Goal: Task Accomplishment & Management: Use online tool/utility

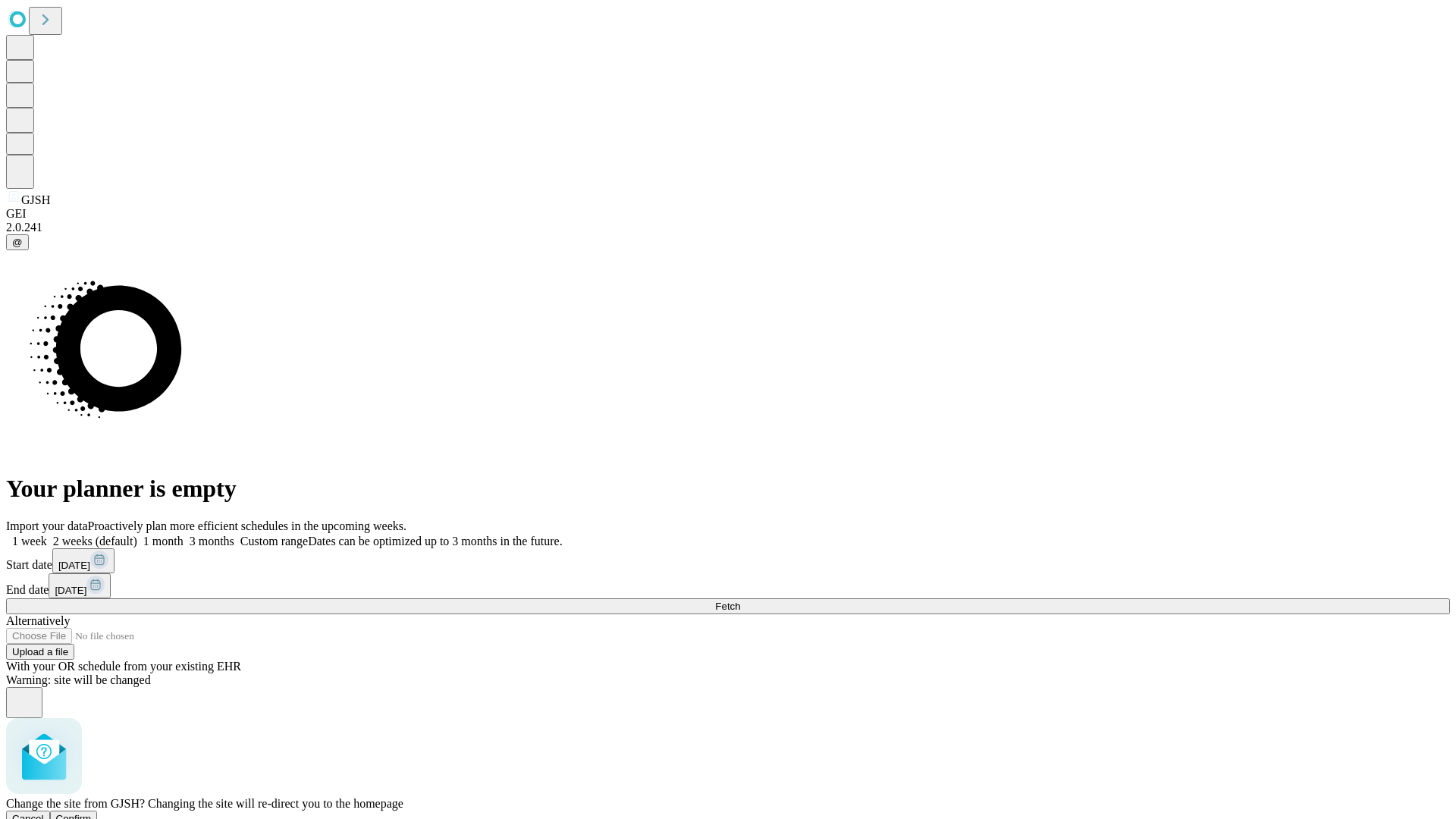
click at [92, 813] on span "Confirm" at bounding box center [74, 818] width 35 height 12
click at [184, 534] on label "1 month" at bounding box center [160, 541] width 46 height 13
click at [740, 601] on span "Fetch" at bounding box center [727, 606] width 25 height 12
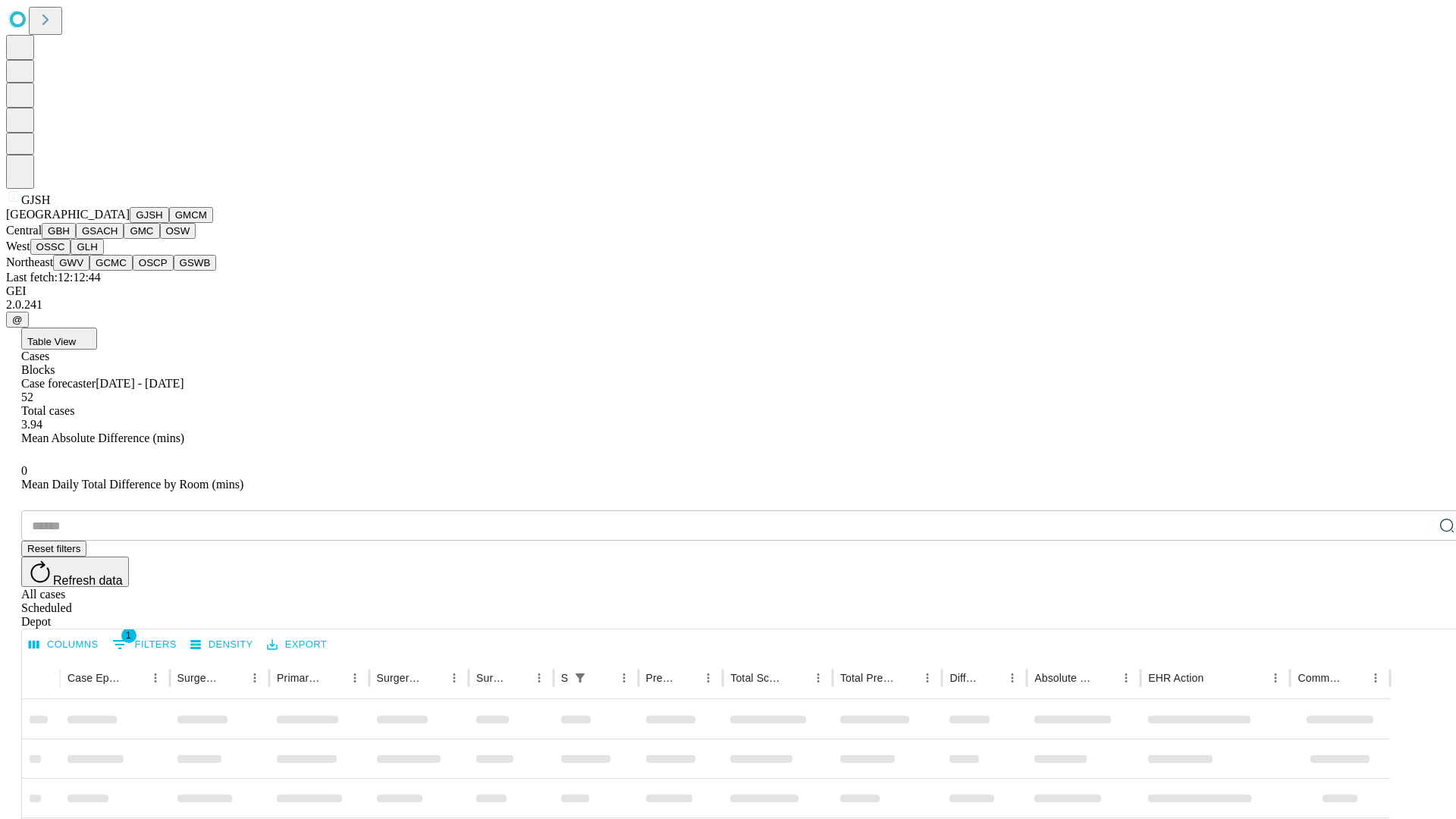
click at [169, 223] on button "GMCM" at bounding box center [190, 214] width 44 height 16
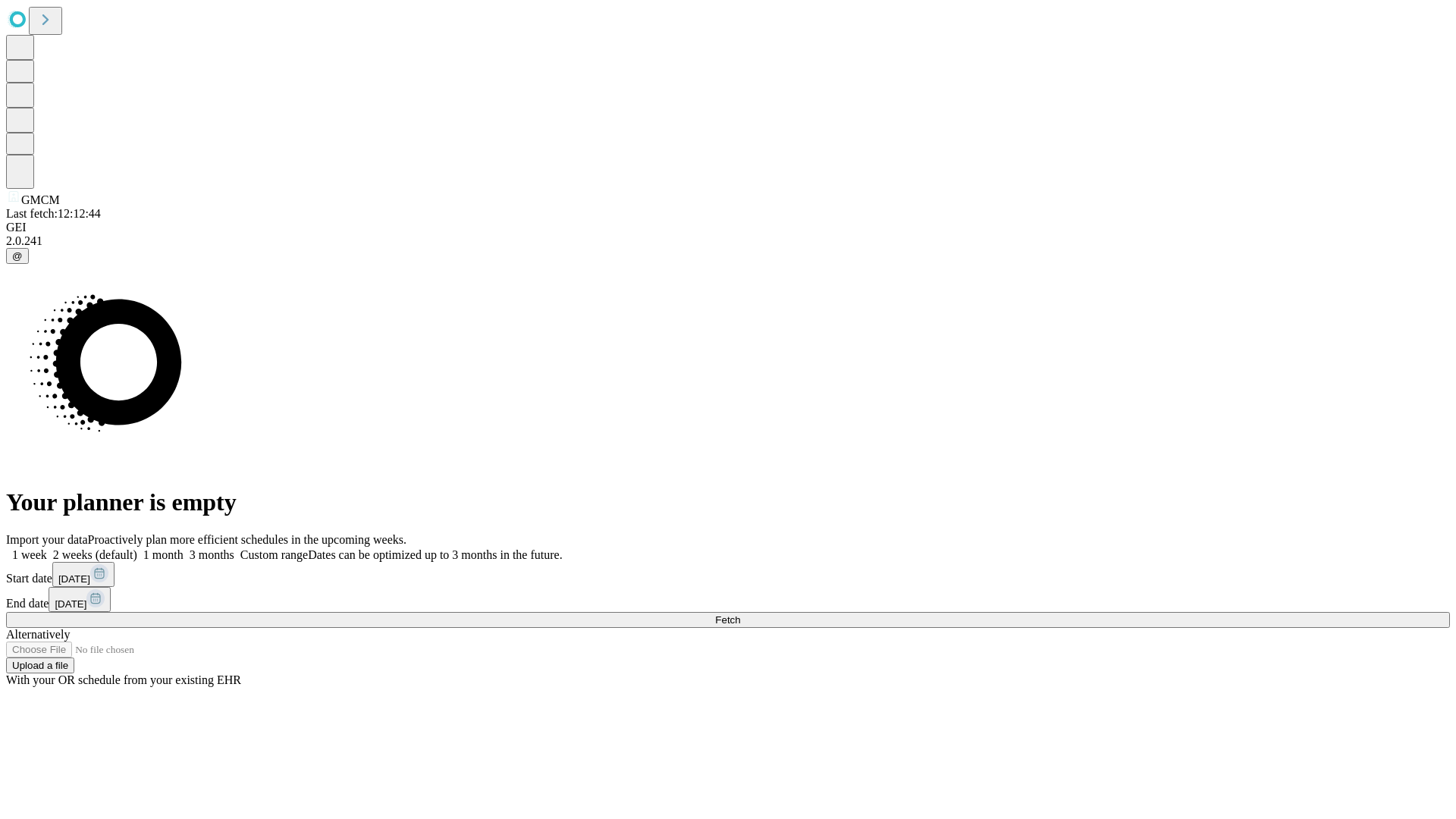
click at [184, 548] on label "1 month" at bounding box center [160, 554] width 46 height 13
click at [740, 614] on span "Fetch" at bounding box center [727, 619] width 25 height 12
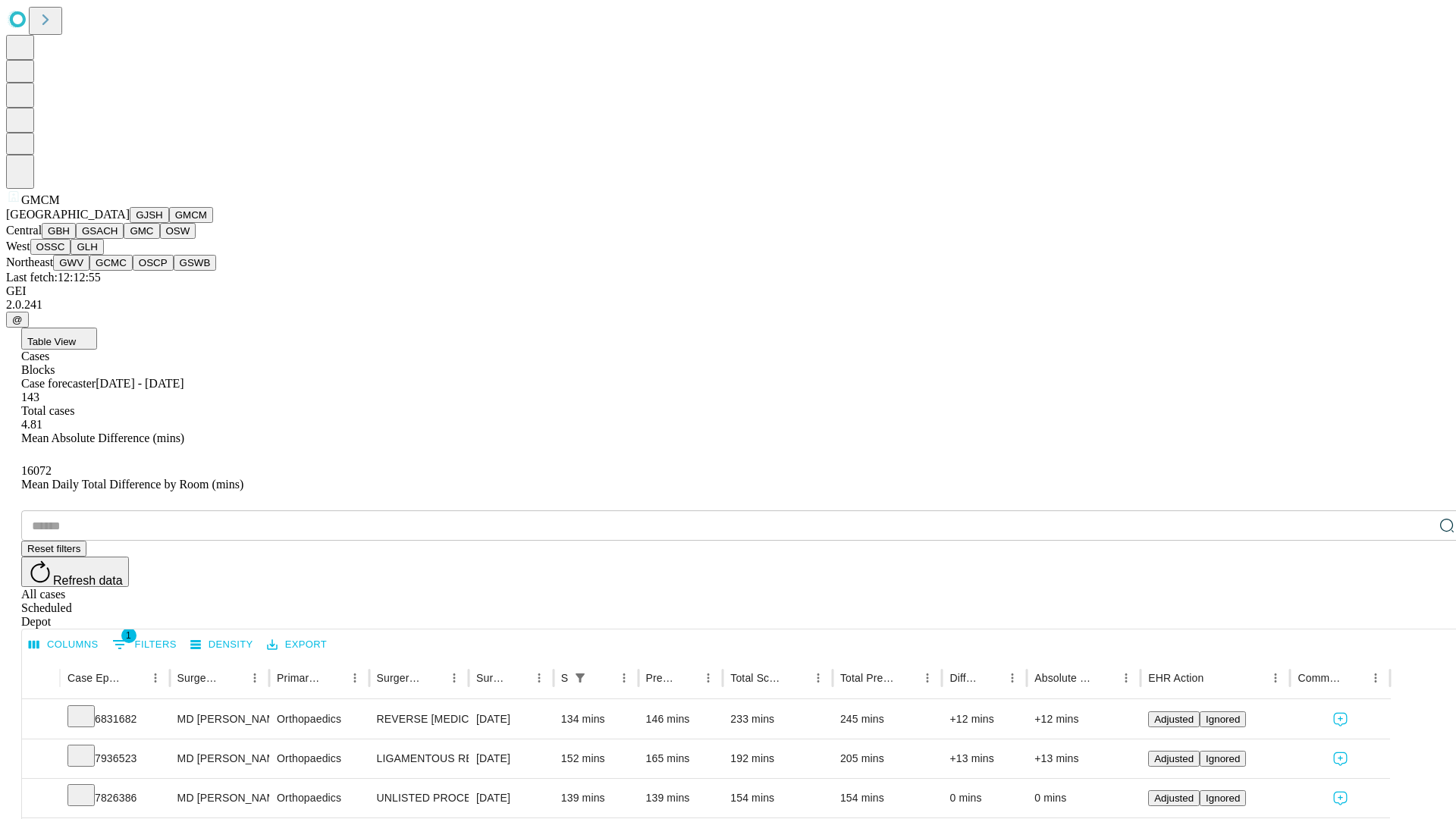
click at [76, 239] on button "GBH" at bounding box center [59, 231] width 34 height 16
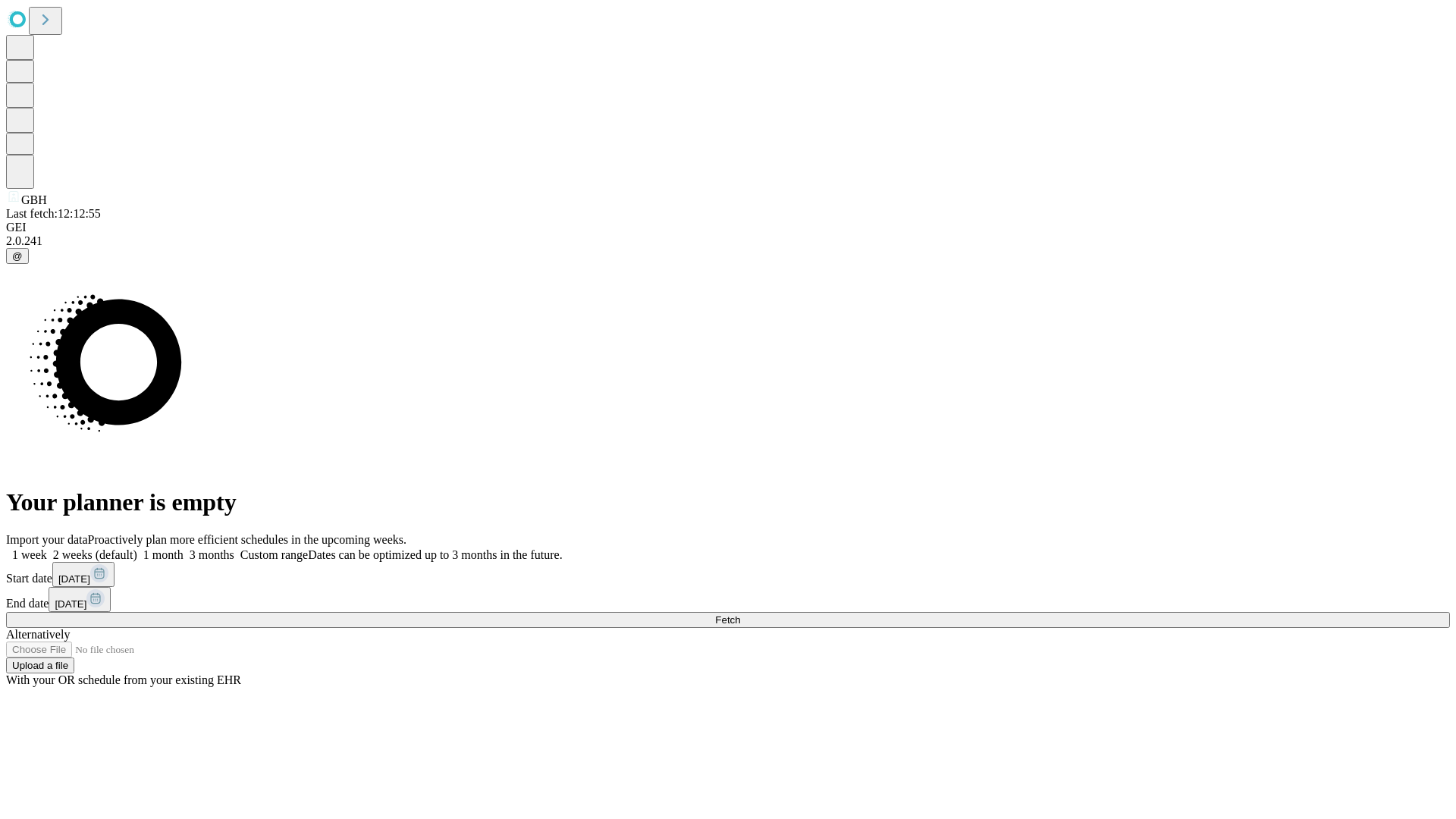
click at [184, 548] on label "1 month" at bounding box center [160, 554] width 46 height 13
click at [740, 614] on span "Fetch" at bounding box center [727, 619] width 25 height 12
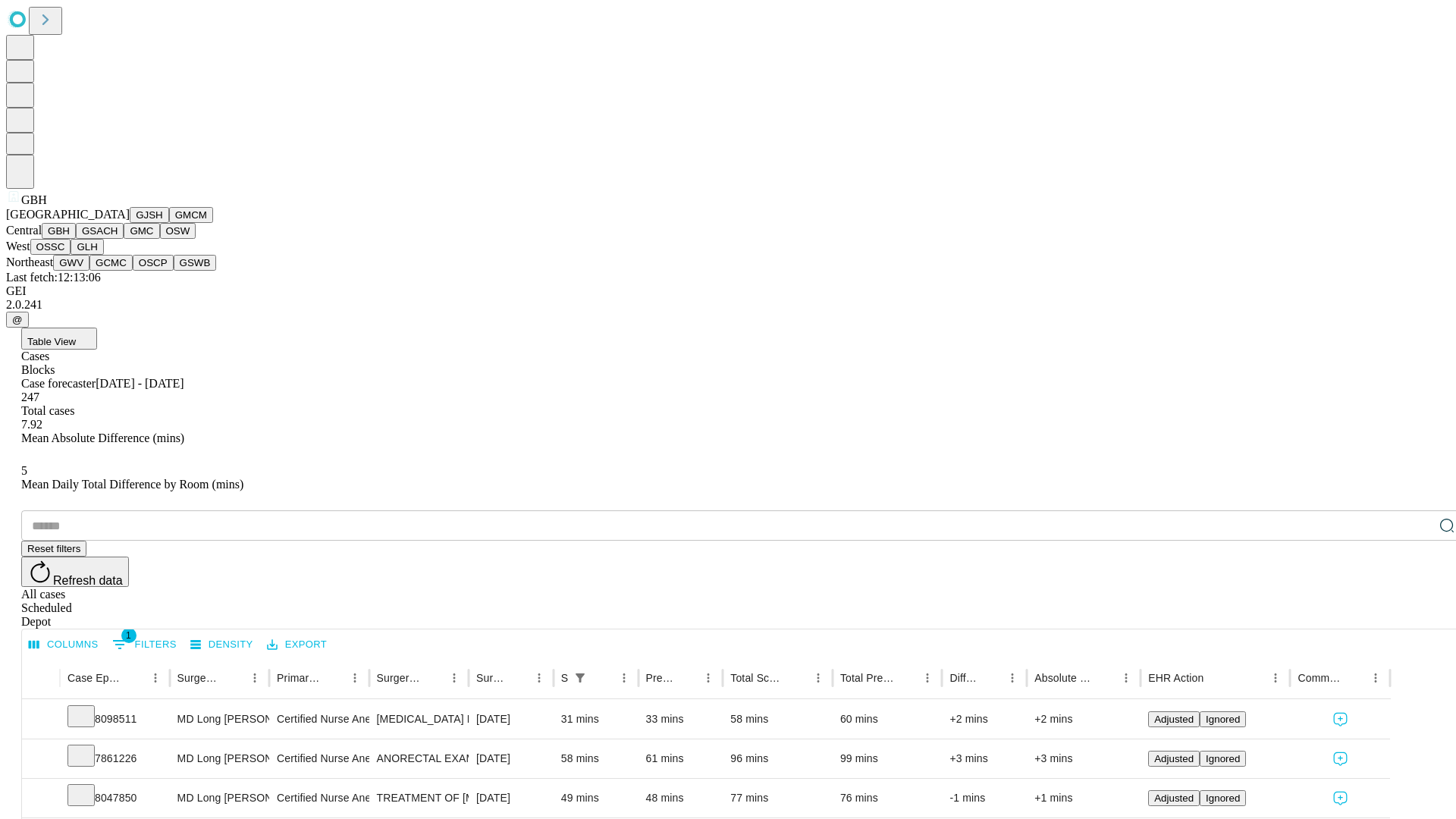
click at [117, 239] on button "GSACH" at bounding box center [99, 231] width 48 height 16
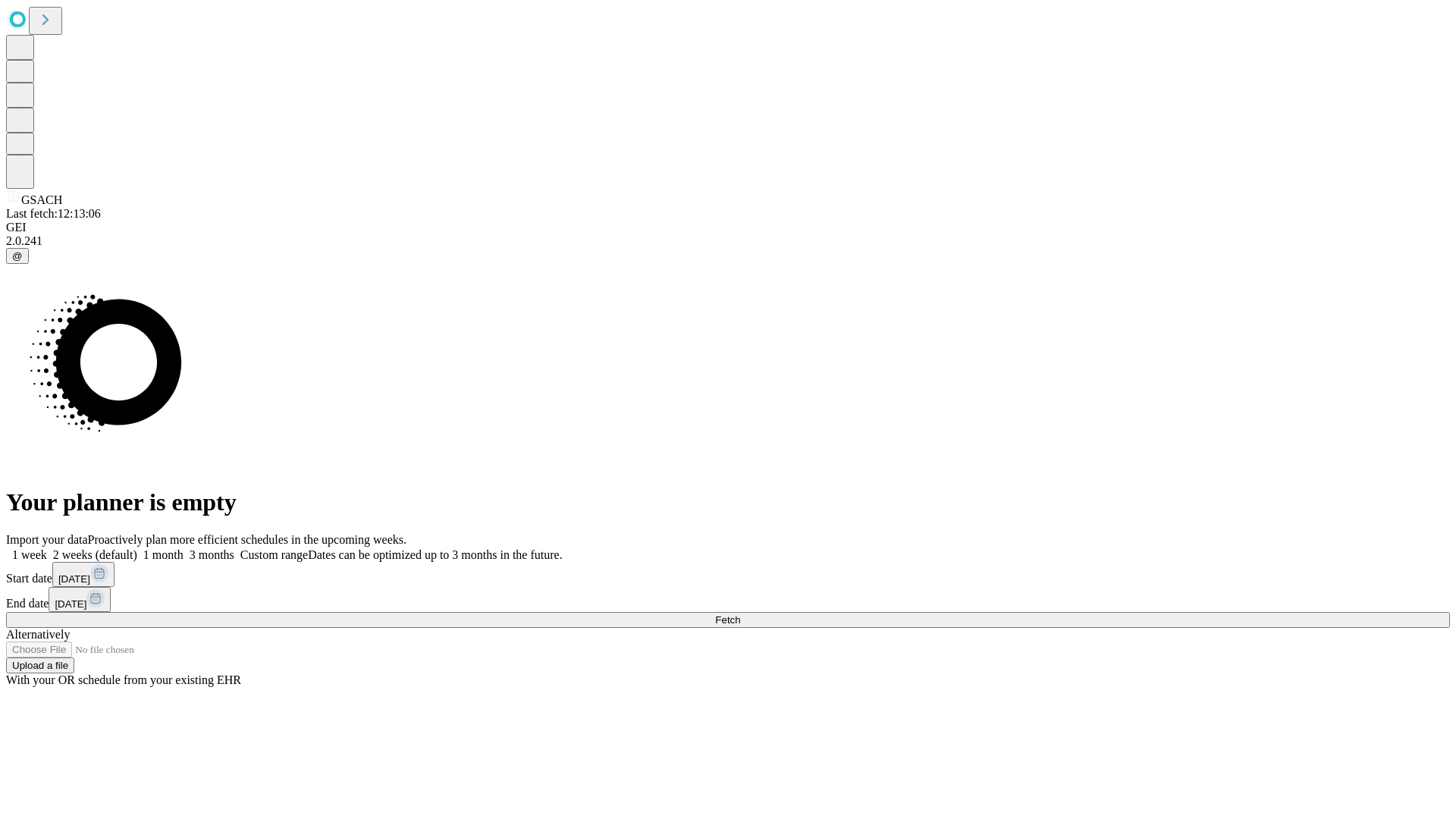
click at [184, 548] on label "1 month" at bounding box center [160, 554] width 46 height 13
click at [740, 614] on span "Fetch" at bounding box center [727, 619] width 25 height 12
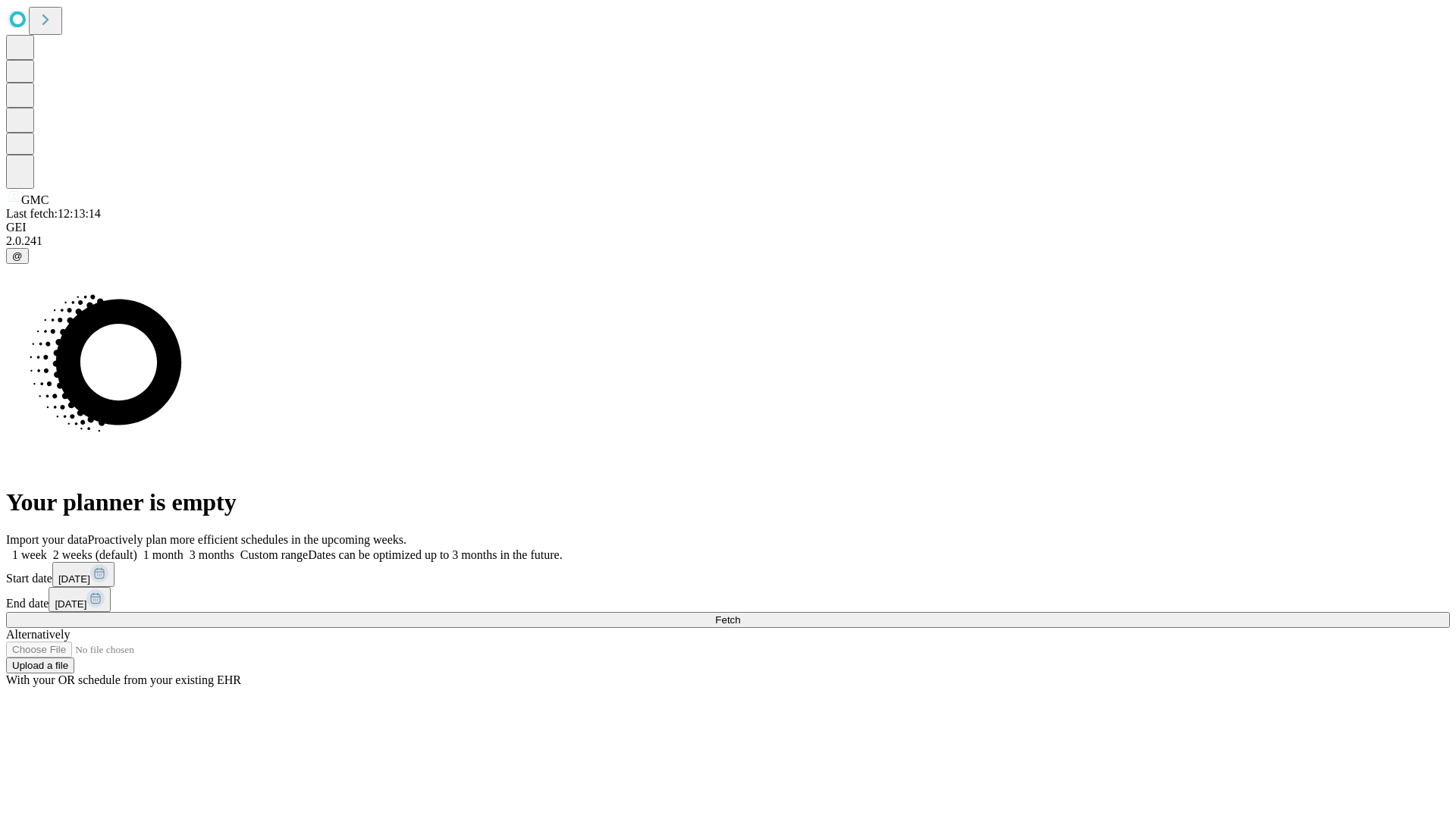
click at [184, 548] on label "1 month" at bounding box center [160, 554] width 46 height 13
click at [740, 614] on span "Fetch" at bounding box center [727, 619] width 25 height 12
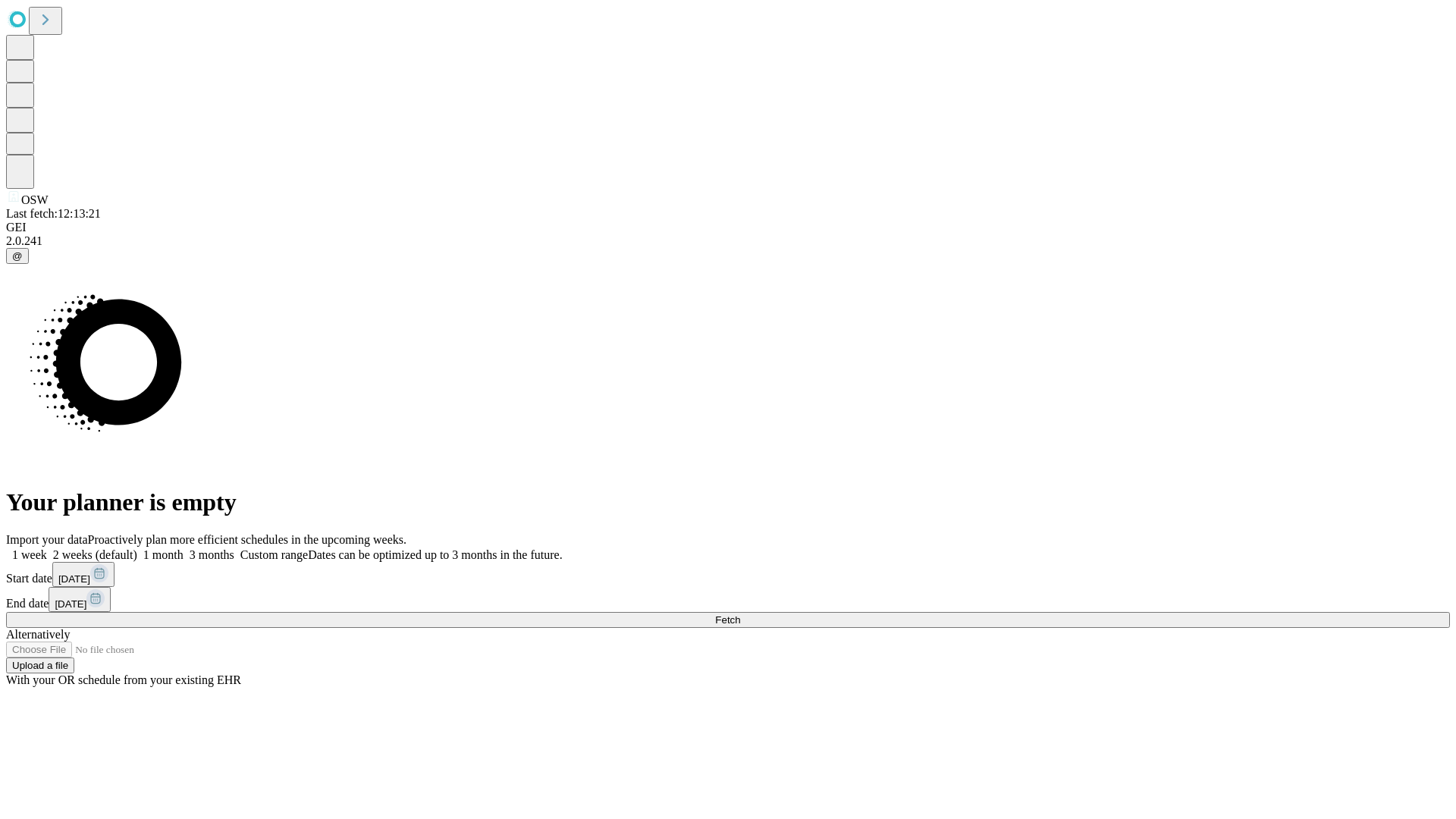
click at [184, 548] on label "1 month" at bounding box center [160, 554] width 46 height 13
click at [740, 614] on span "Fetch" at bounding box center [727, 619] width 25 height 12
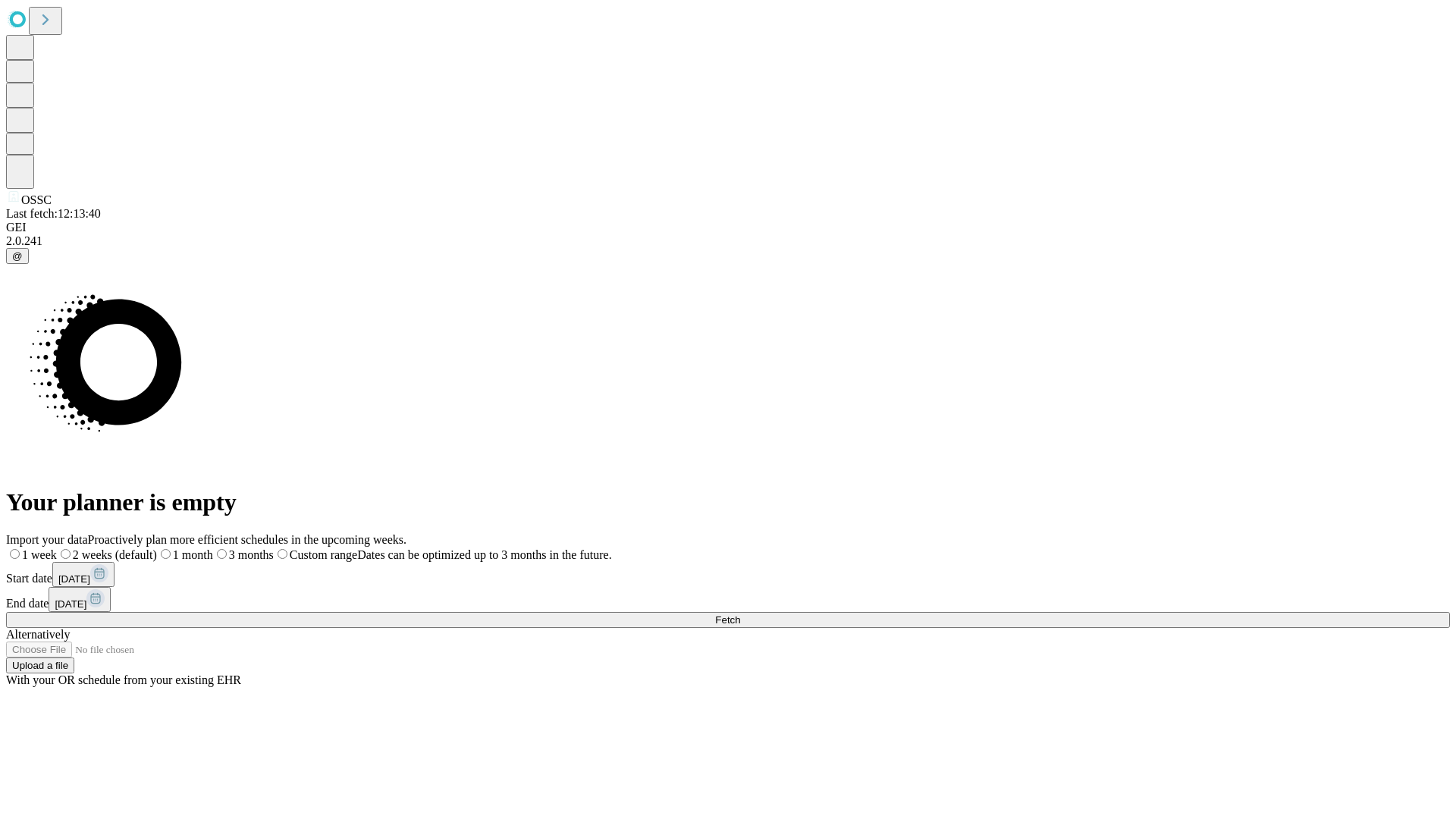
click at [213, 548] on label "1 month" at bounding box center [185, 554] width 56 height 13
click at [740, 614] on span "Fetch" at bounding box center [727, 619] width 25 height 12
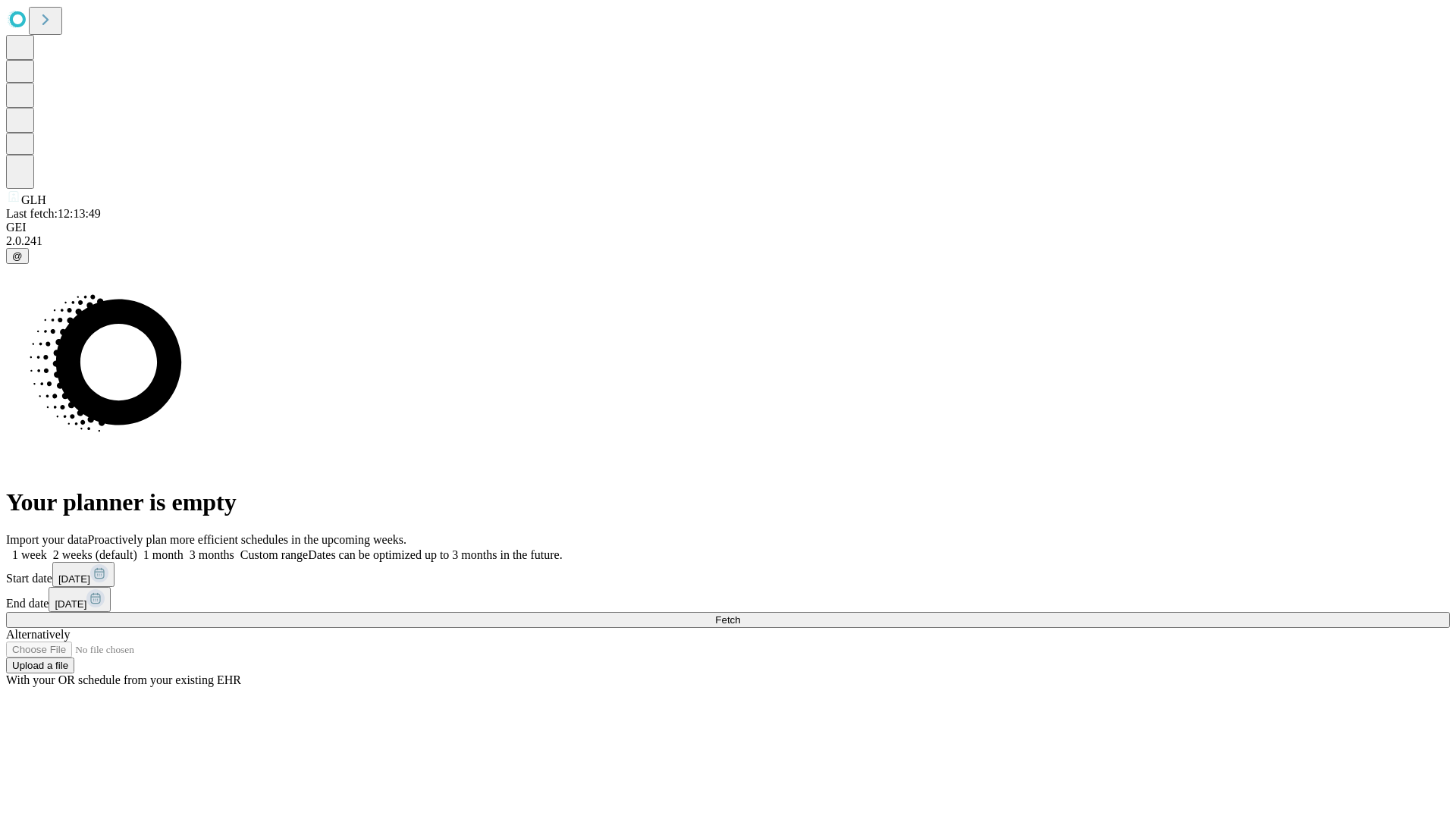
click at [184, 548] on label "1 month" at bounding box center [160, 554] width 46 height 13
click at [740, 614] on span "Fetch" at bounding box center [727, 619] width 25 height 12
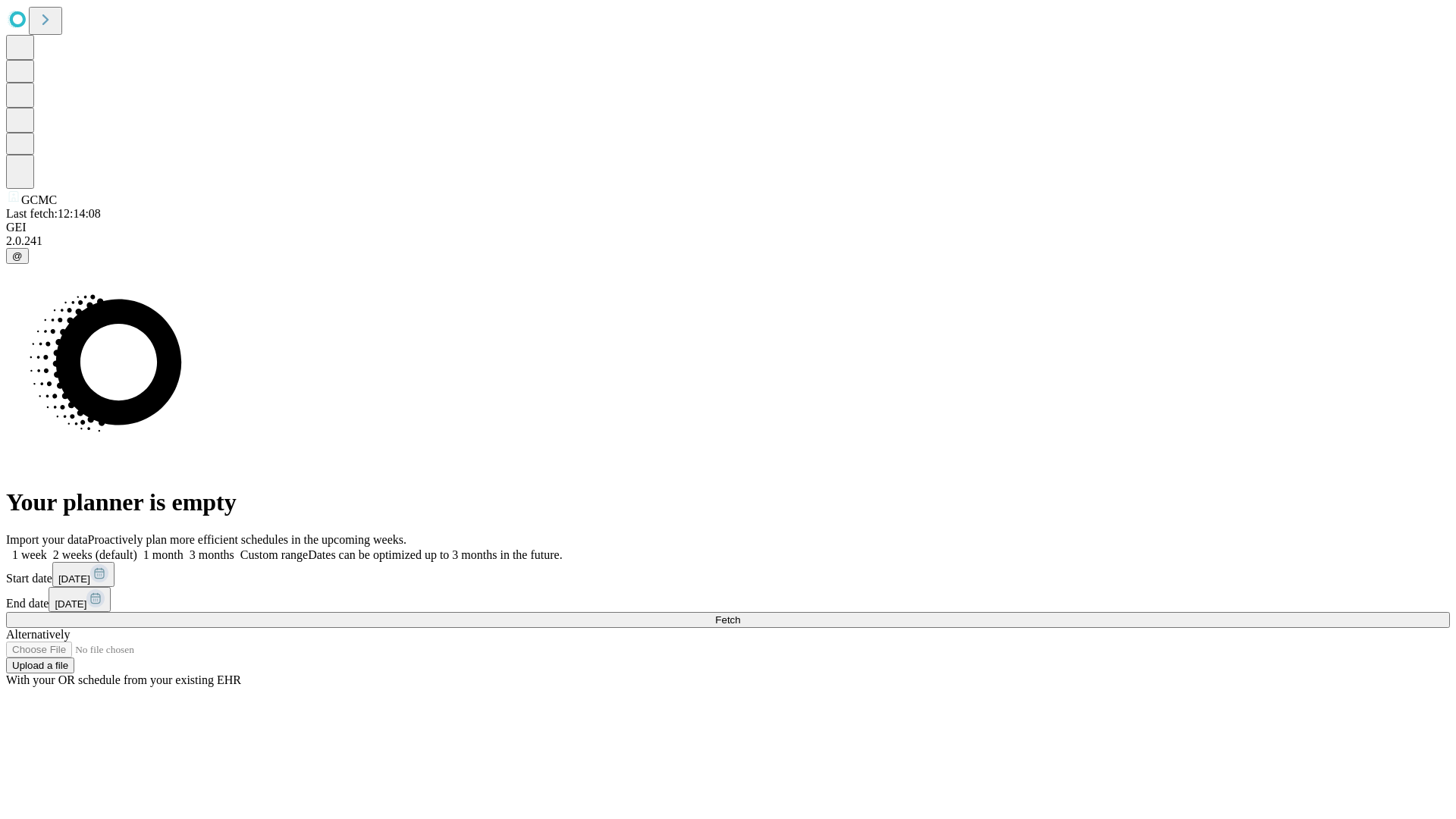
click at [184, 548] on label "1 month" at bounding box center [160, 554] width 46 height 13
click at [740, 614] on span "Fetch" at bounding box center [727, 619] width 25 height 12
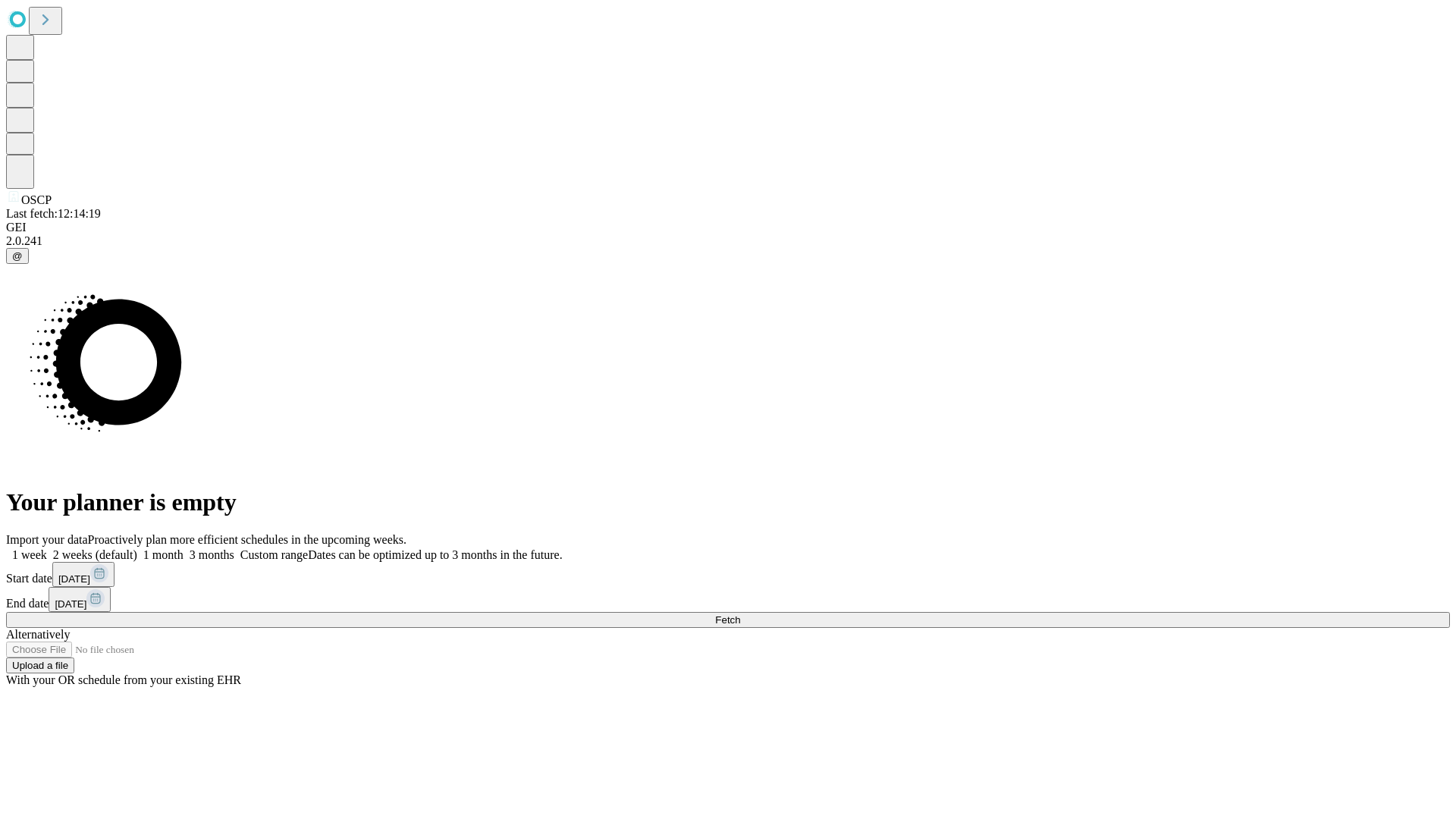
click at [184, 548] on label "1 month" at bounding box center [160, 554] width 46 height 13
click at [740, 614] on span "Fetch" at bounding box center [727, 619] width 25 height 12
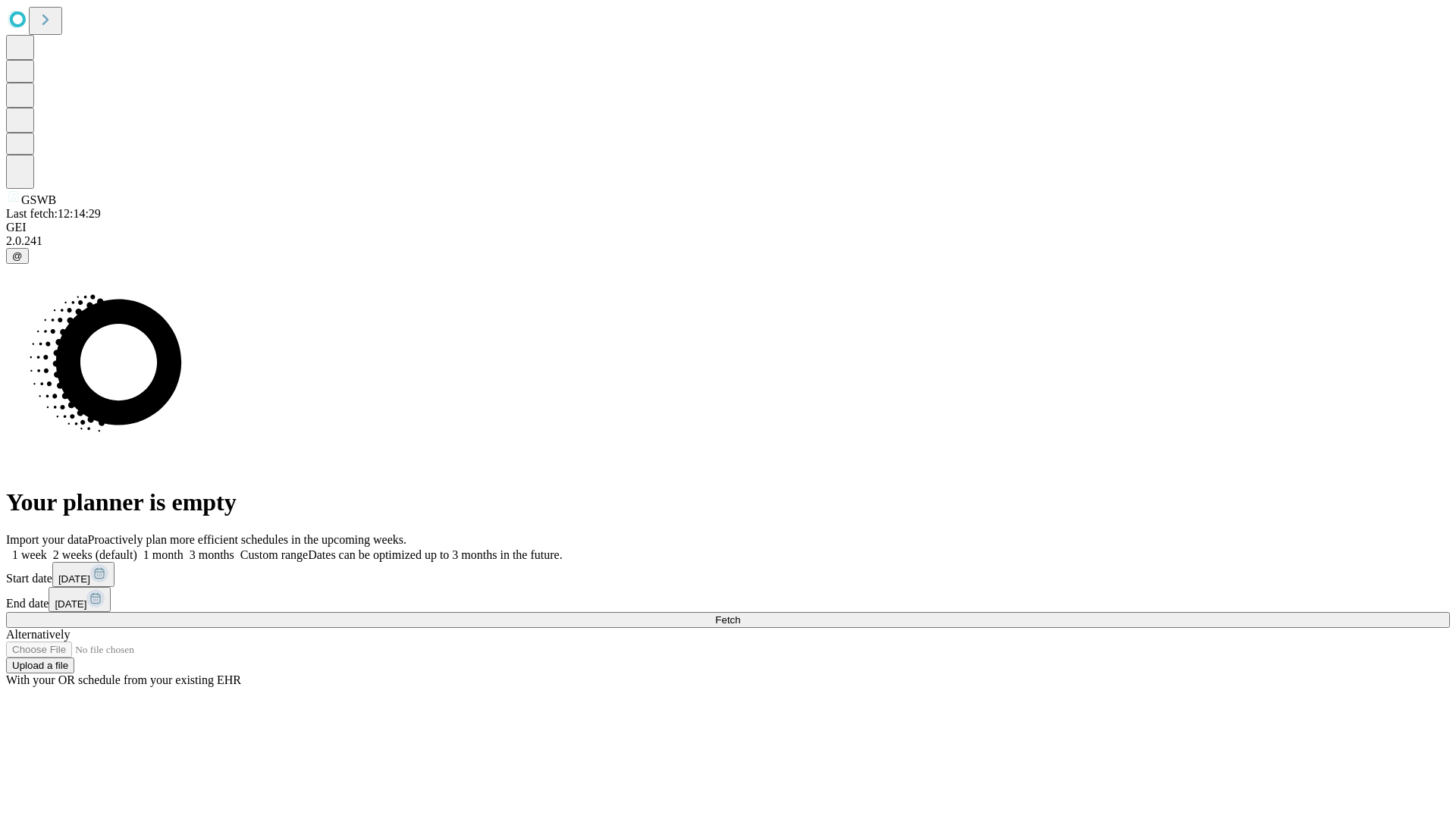
click at [184, 548] on label "1 month" at bounding box center [160, 554] width 46 height 13
click at [740, 614] on span "Fetch" at bounding box center [727, 619] width 25 height 12
